Goal: Task Accomplishment & Management: Complete application form

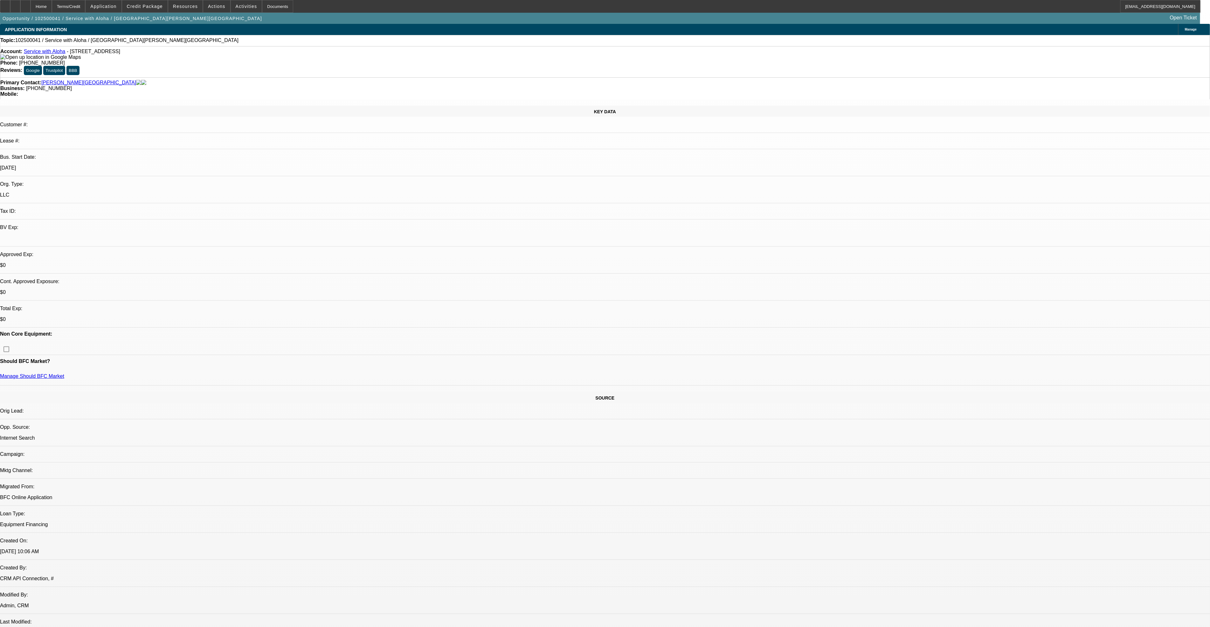
select select "0"
select select "2"
select select "0.1"
select select "1"
select select "2"
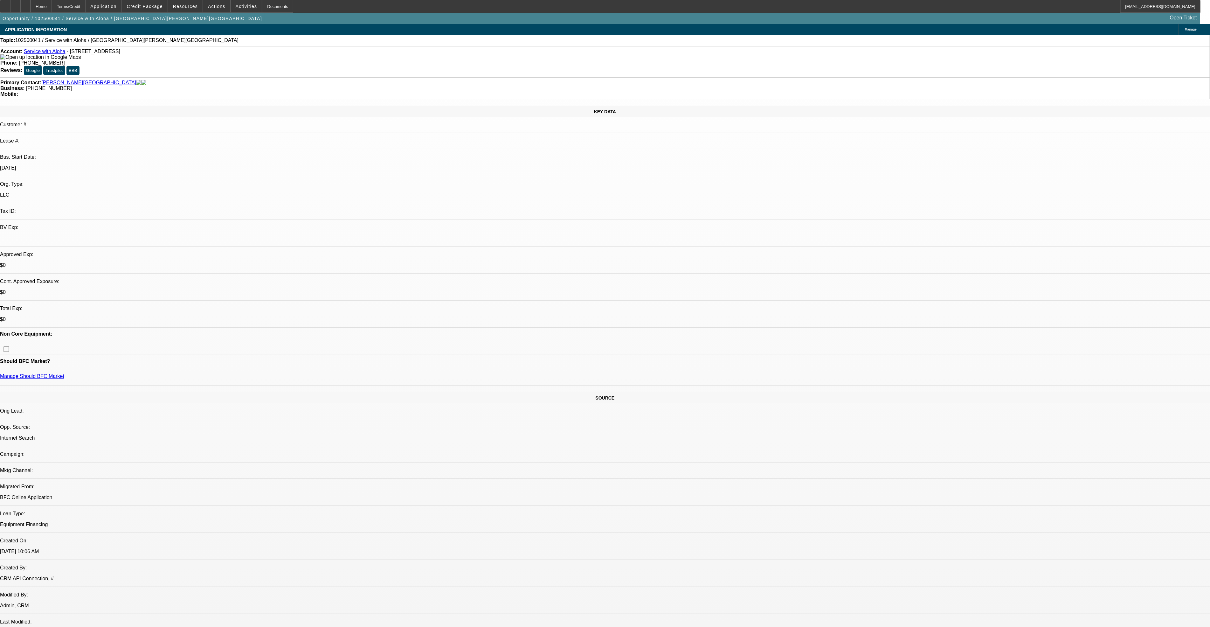
select select "4"
click at [606, 72] on button "reply_all Reply All" at bounding box center [919, 77] width 40 height 15
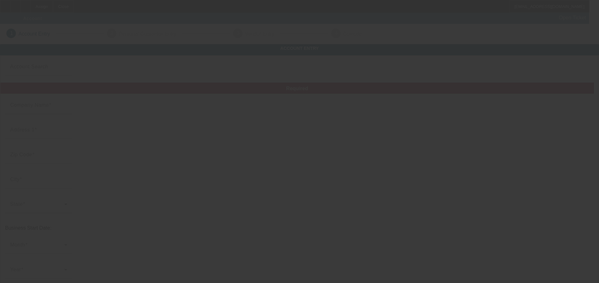
type input "10/4/2025"
type input "K & TR, Inc."
type input "806 W Washington St"
type input "47240"
type input "Greensburg"
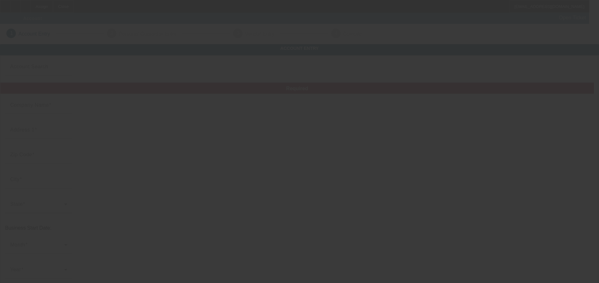
type input "(812) 663-3159"
type input "Tim's Wrecker Service"
type input "towman@insihgtbb.com"
type input "Decatur"
type input "(812) 662-0084"
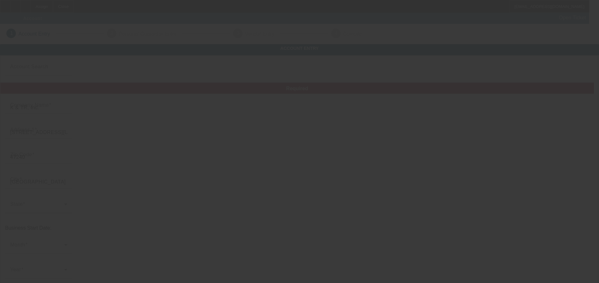
type input "38-3715680"
type input "https://TIMSWRECKER.COM"
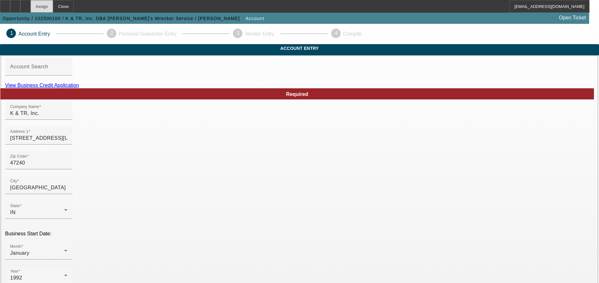
click at [53, 12] on div "Assign" at bounding box center [42, 6] width 23 height 13
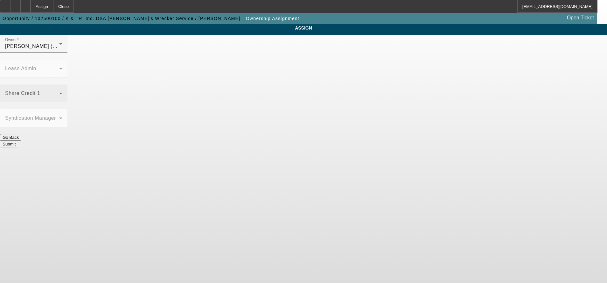
click at [59, 92] on span at bounding box center [32, 96] width 54 height 8
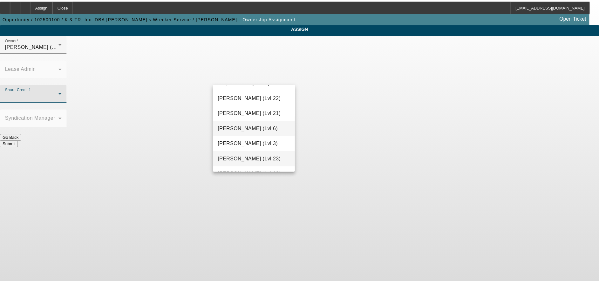
scroll to position [638, 0]
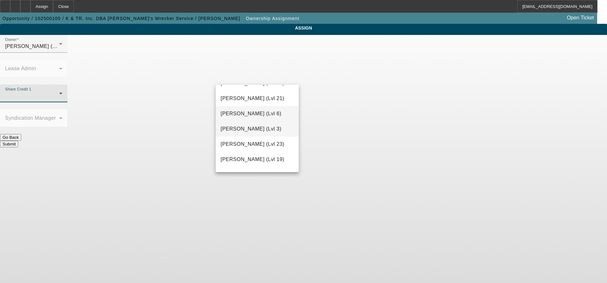
click at [250, 133] on span "Richards, Stephanie (Lvl 3)" at bounding box center [251, 129] width 61 height 8
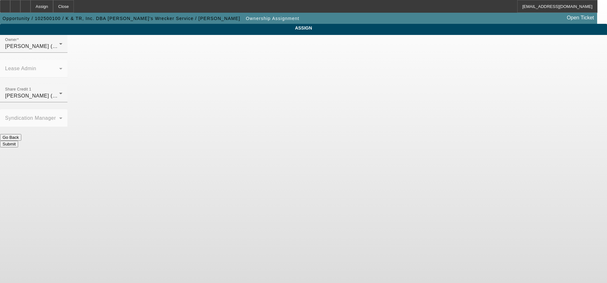
click at [18, 141] on button "Submit" at bounding box center [9, 144] width 18 height 7
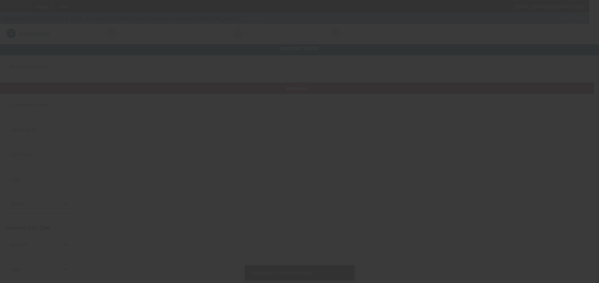
type input "10/4/2025"
type input "K & TR, Inc."
type input "806 W Washington St"
type input "47240"
type input "Greensburg"
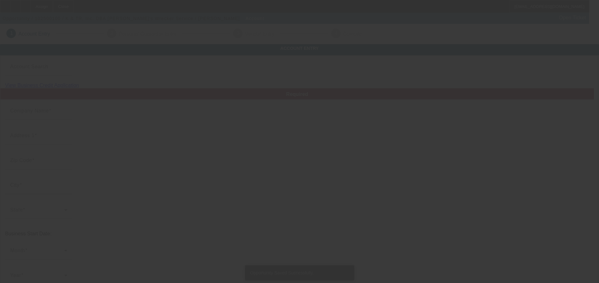
type input "(812) 663-3159"
type input "Tim's Wrecker Service"
type input "towman@insihgtbb.com"
type input "Decatur"
type input "(812) 662-0084"
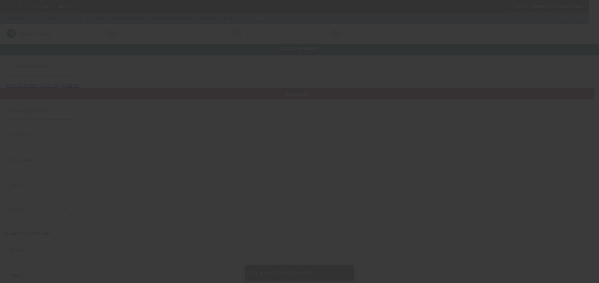
type input "38-3715680"
type input "https://TIMSWRECKER.COM"
